Goal: Information Seeking & Learning: Learn about a topic

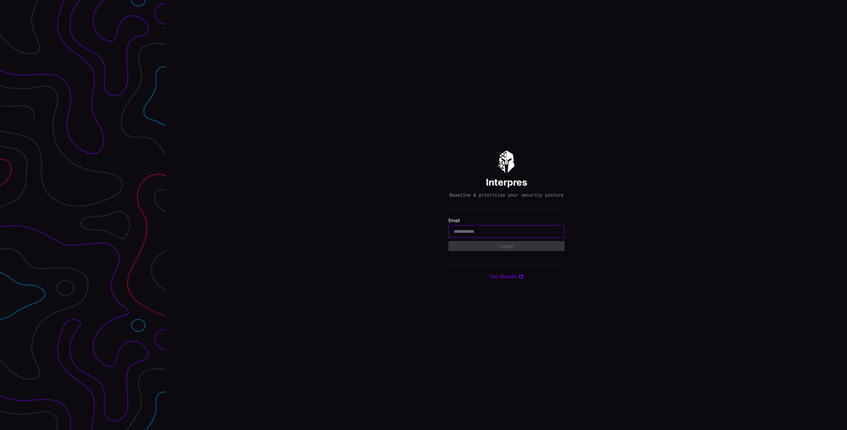
paste input "**********"
type input "**********"
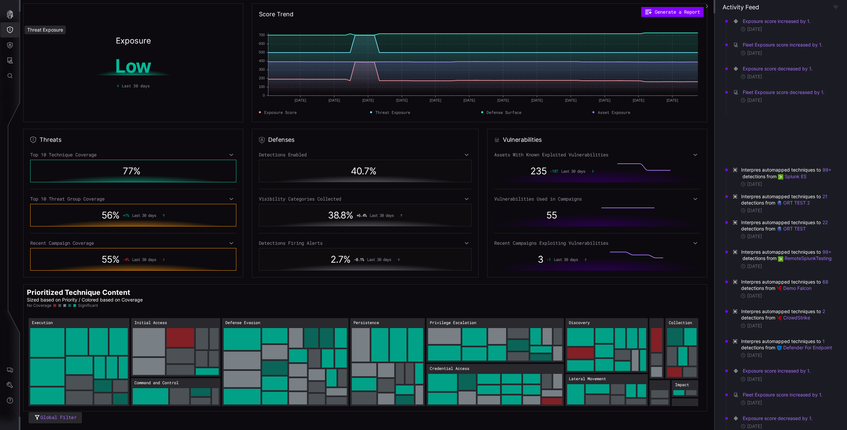
click at [14, 32] on button "Threat Exposure" at bounding box center [9, 29] width 19 height 15
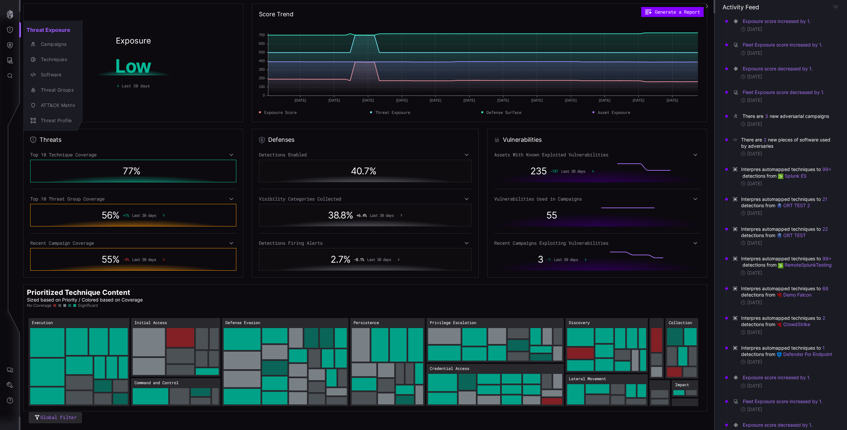
click at [176, 66] on div at bounding box center [423, 215] width 847 height 430
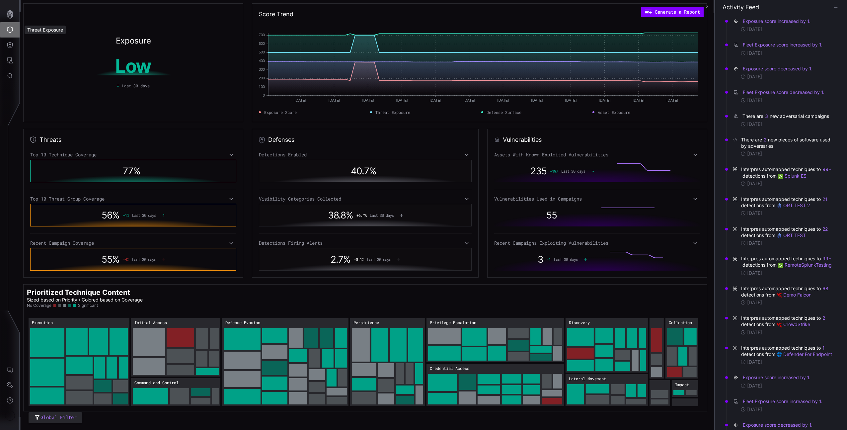
click at [11, 26] on button "Threat Exposure" at bounding box center [9, 29] width 19 height 15
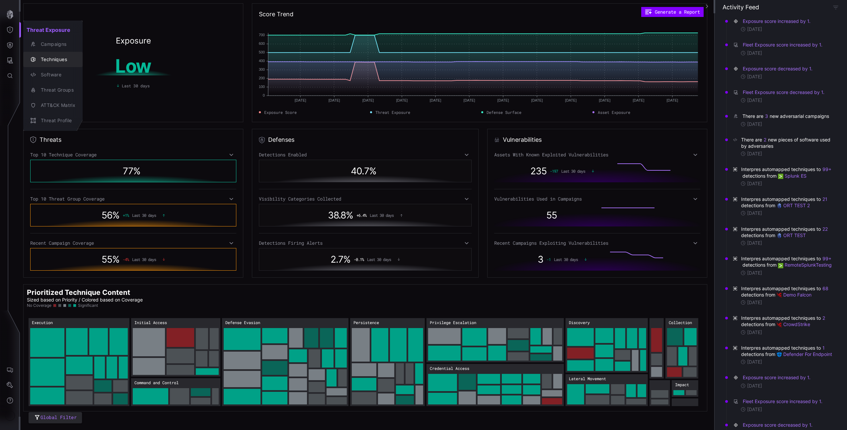
click at [55, 57] on div "Techniques" at bounding box center [56, 59] width 38 height 8
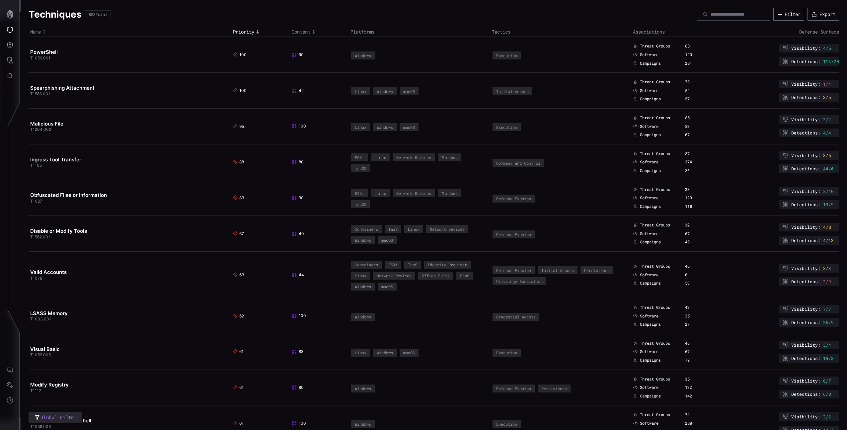
click at [661, 35] on span "Associations" at bounding box center [649, 32] width 32 height 6
click at [783, 18] on button "Filter" at bounding box center [788, 14] width 31 height 13
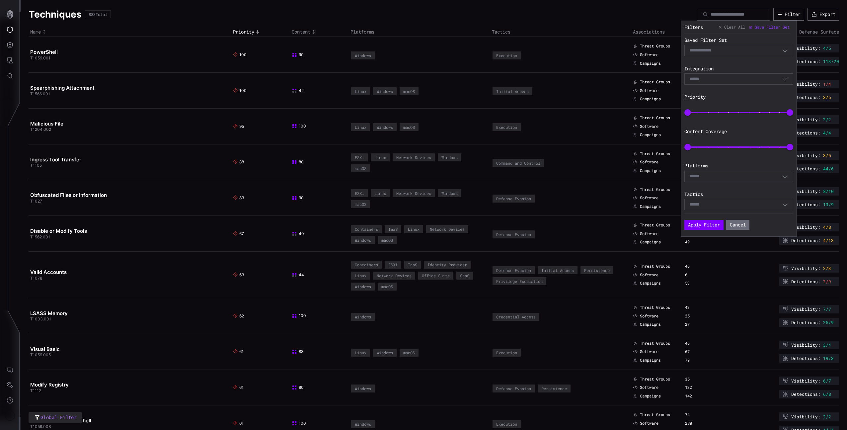
click at [724, 82] on div "Select" at bounding box center [735, 79] width 92 height 6
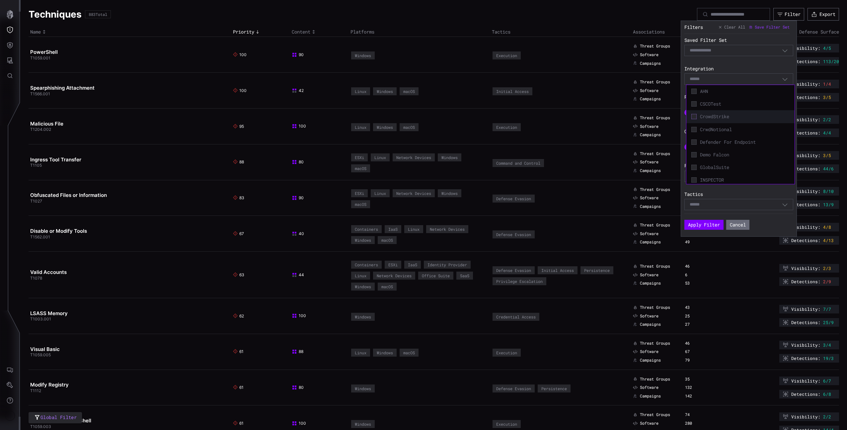
click at [693, 116] on icon at bounding box center [694, 116] width 2 height 1
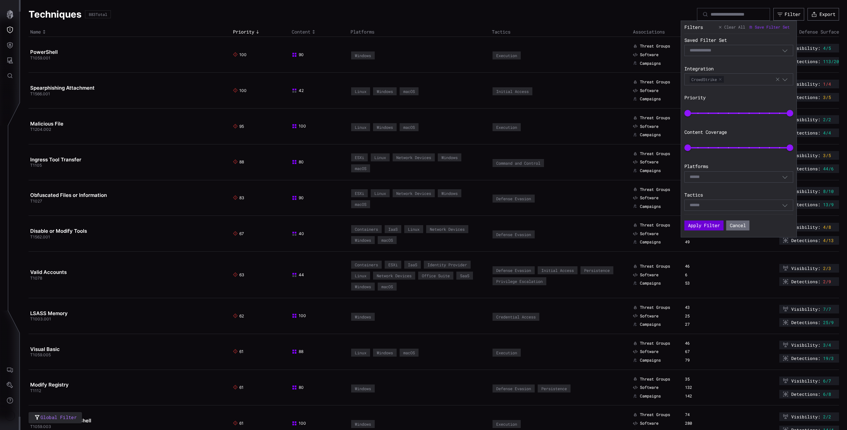
drag, startPoint x: 701, startPoint y: 220, endPoint x: 705, endPoint y: 223, distance: 4.9
click at [702, 220] on button "Apply Filter" at bounding box center [703, 225] width 39 height 10
